Goal: Submit feedback/report problem: Submit feedback/report problem

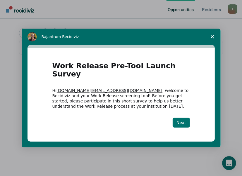
click at [184, 118] on button "Next" at bounding box center [180, 123] width 17 height 10
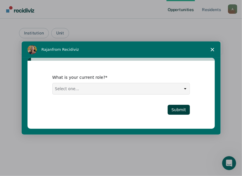
click at [67, 88] on select "Select one... Case Manager FUM Assistant [PERSON_NAME] [PERSON_NAME]" at bounding box center [121, 88] width 137 height 11
select select "FUM"
click at [53, 83] on select "Select one... Case Manager FUM Assistant [PERSON_NAME] [PERSON_NAME]" at bounding box center [121, 88] width 137 height 11
click at [181, 110] on button "Submit" at bounding box center [178, 110] width 22 height 10
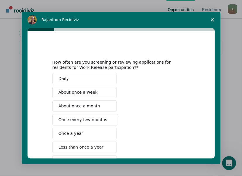
click at [102, 118] on button "Once every few months" at bounding box center [85, 119] width 66 height 11
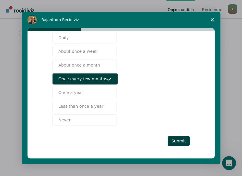
scroll to position [20, 0]
click at [178, 139] on button "Submit" at bounding box center [178, 141] width 22 height 10
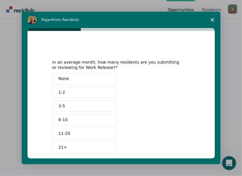
click at [75, 78] on button "None" at bounding box center [84, 78] width 64 height 11
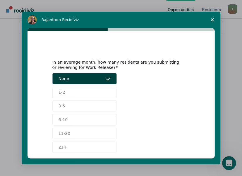
scroll to position [27, 0]
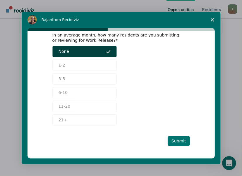
click at [180, 140] on button "Submit" at bounding box center [178, 141] width 22 height 10
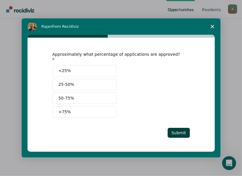
scroll to position [0, 0]
click at [177, 129] on button "Submit" at bounding box center [178, 133] width 22 height 10
click at [82, 70] on button "<25%" at bounding box center [84, 70] width 64 height 11
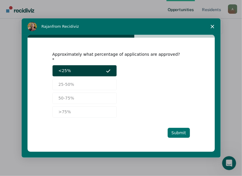
click at [179, 130] on button "Submit" at bounding box center [178, 133] width 22 height 10
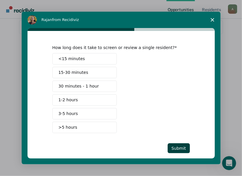
click at [94, 86] on button "30 minutes - 1 hour" at bounding box center [84, 86] width 64 height 11
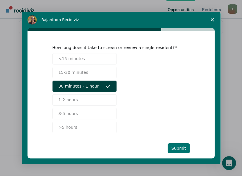
click at [177, 148] on button "Submit" at bounding box center [178, 149] width 22 height 10
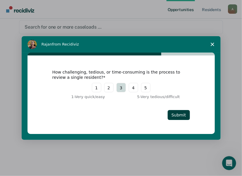
click at [122, 88] on button "3" at bounding box center [120, 87] width 9 height 9
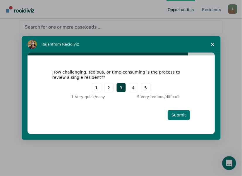
click at [174, 115] on button "Submit" at bounding box center [178, 115] width 22 height 10
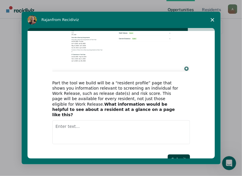
scroll to position [73, 0]
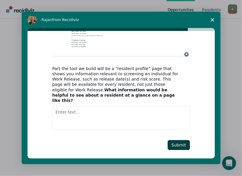
click at [57, 106] on textarea "Enter text..." at bounding box center [120, 118] width 137 height 24
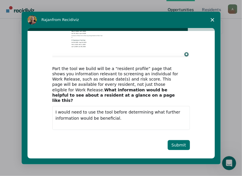
type textarea "I would need to use the tool before determining what further information would …"
click at [175, 140] on button "Submit" at bounding box center [178, 145] width 22 height 10
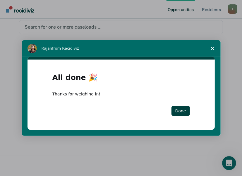
scroll to position [0, 0]
click at [181, 111] on button "Done" at bounding box center [180, 111] width 18 height 10
